Goal: Task Accomplishment & Management: Manage account settings

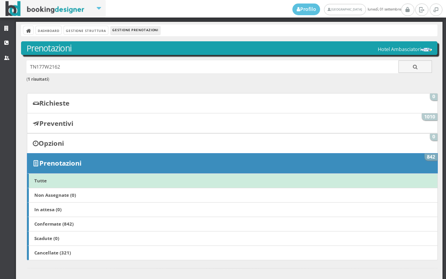
scroll to position [334, 0]
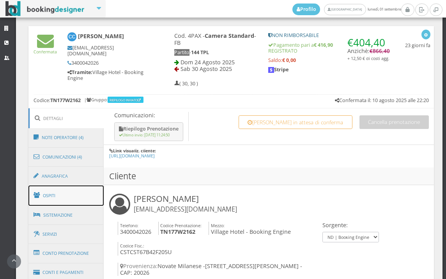
click at [73, 191] on link "Ospiti" at bounding box center [66, 196] width 76 height 20
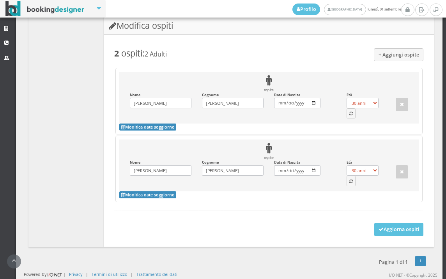
scroll to position [669, 0]
click at [346, 112] on button "button" at bounding box center [350, 113] width 9 height 10
select select "58"
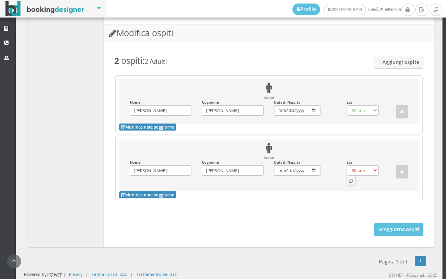
scroll to position [661, 0]
click at [349, 183] on icon "button" at bounding box center [351, 182] width 4 height 4
select select "64"
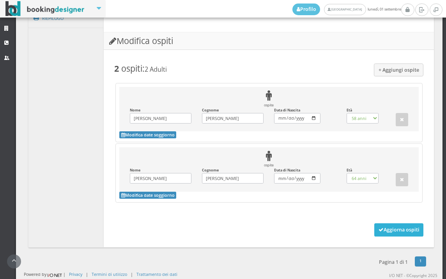
click at [382, 229] on button "Aggiorna ospiti" at bounding box center [398, 229] width 49 height 13
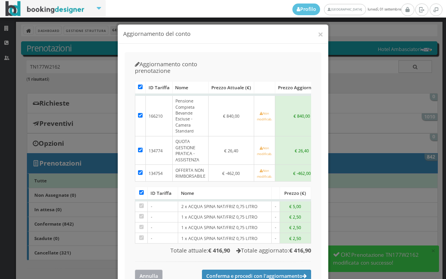
click at [153, 270] on button "Annulla" at bounding box center [149, 276] width 28 height 13
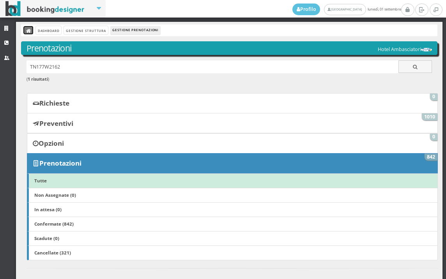
click at [31, 30] on icon at bounding box center [28, 30] width 5 height 5
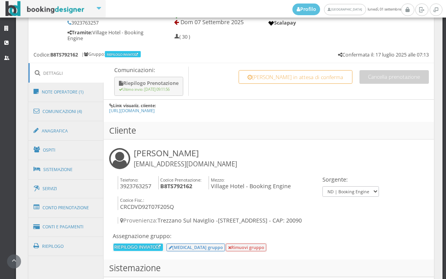
scroll to position [390, 0]
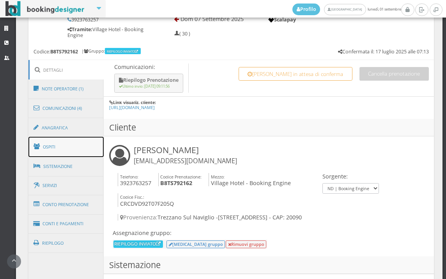
click at [73, 145] on link "Ospiti" at bounding box center [66, 147] width 76 height 20
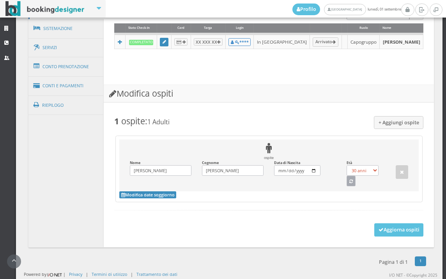
click at [349, 180] on icon "button" at bounding box center [351, 182] width 4 height 4
select select "32"
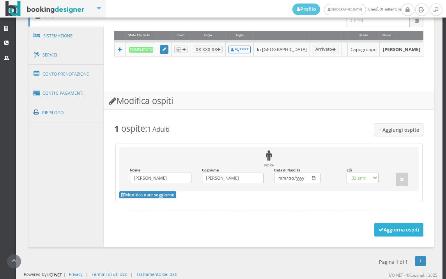
click at [412, 229] on button "Aggiorna ospiti" at bounding box center [398, 229] width 49 height 13
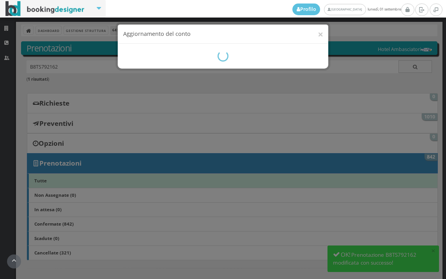
scroll to position [303, 0]
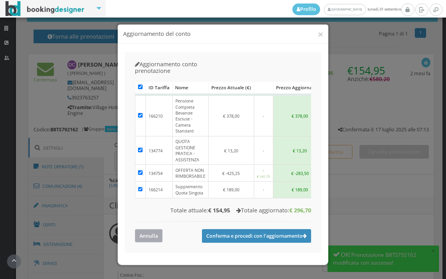
click at [150, 229] on button "Annulla" at bounding box center [149, 235] width 28 height 13
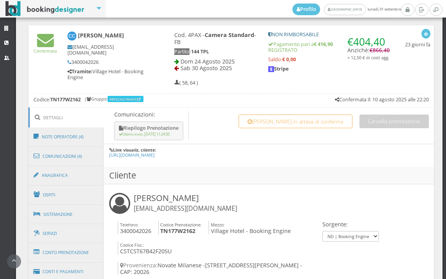
scroll to position [390, 0]
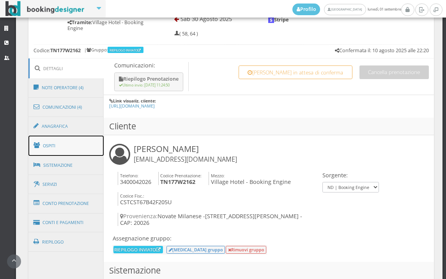
click at [86, 138] on link "Ospiti" at bounding box center [66, 146] width 76 height 20
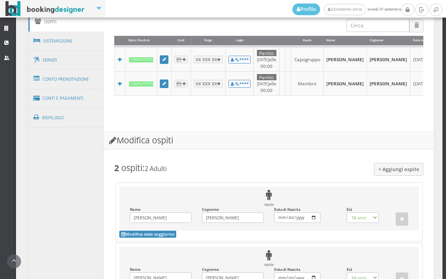
scroll to position [649, 0]
